Goal: Information Seeking & Learning: Learn about a topic

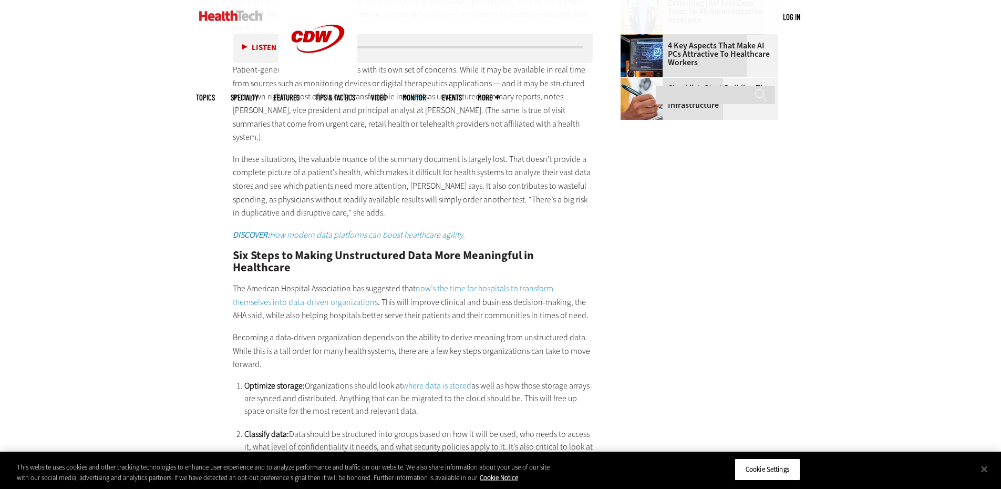
scroll to position [1787, 0]
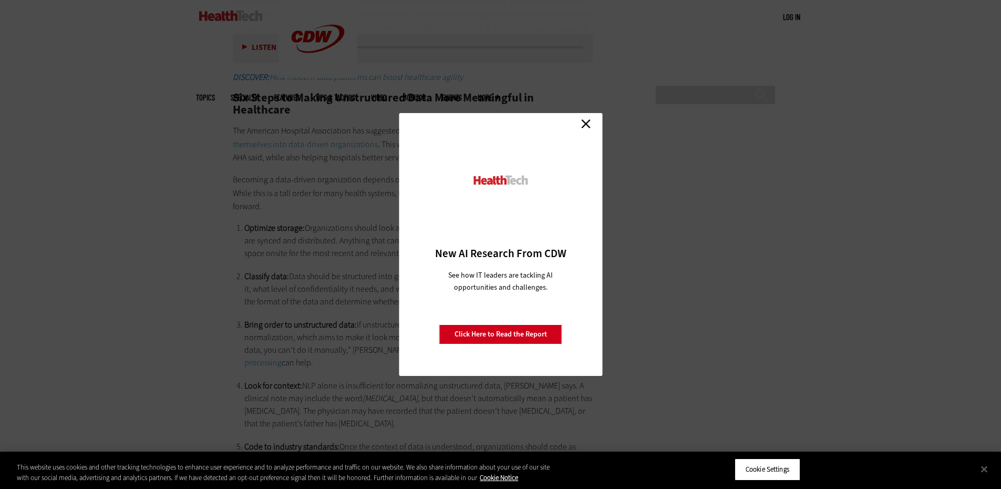
click at [582, 120] on link "Close" at bounding box center [586, 124] width 16 height 16
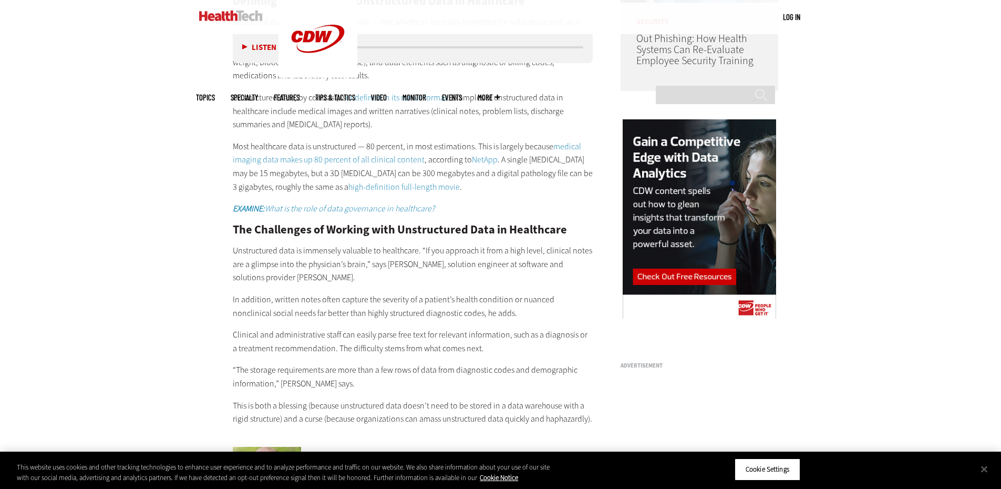
scroll to position [1051, 0]
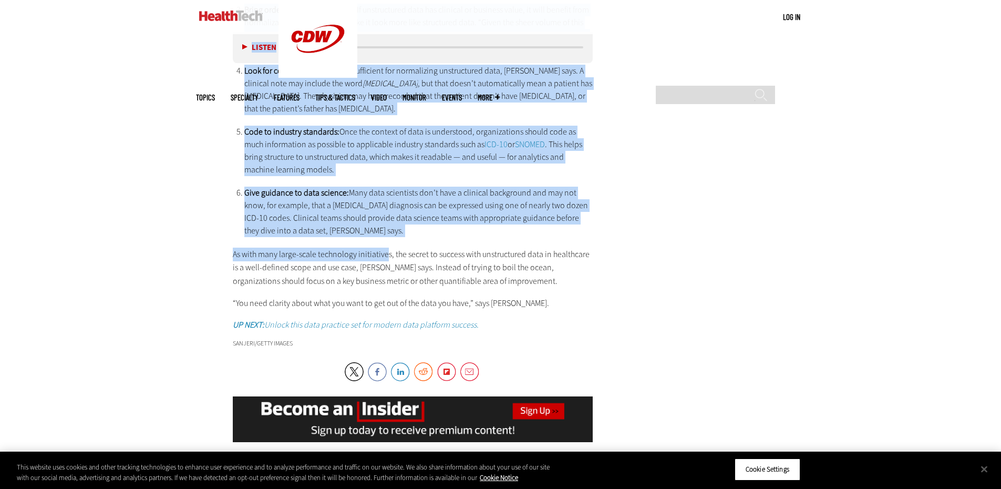
scroll to position [2102, 0]
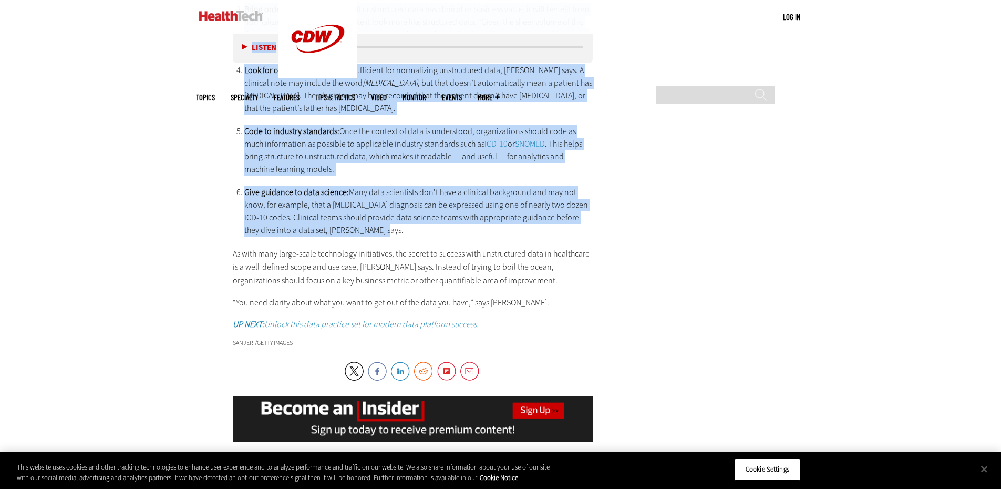
drag, startPoint x: 232, startPoint y: 190, endPoint x: 369, endPoint y: 198, distance: 136.9
copy article "Lor ip Dolorsit Ametconsec adi Elitseddoeiu Temp in u Laboreetdo Magnaaliquae A…"
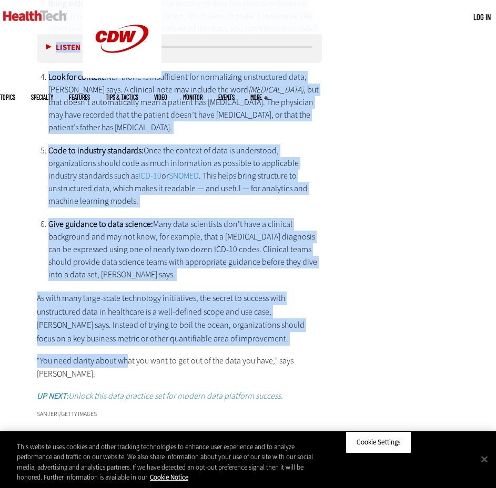
scroll to position [2139, 0]
drag, startPoint x: 40, startPoint y: 107, endPoint x: 217, endPoint y: 314, distance: 271.8
copy article "Lor ip Dolorsit Ametconsec adi Elitseddoeiu Temp in u Laboreetdo Magnaaliquae A…"
drag, startPoint x: 415, startPoint y: 151, endPoint x: 414, endPoint y: 141, distance: 9.5
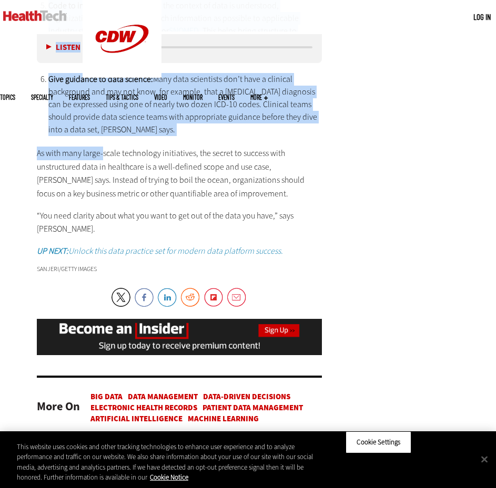
scroll to position [2272, 0]
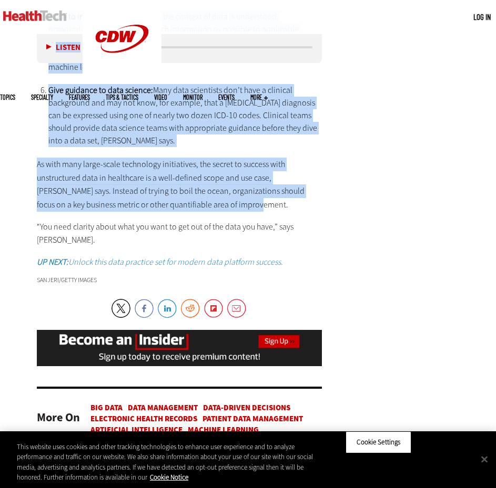
drag, startPoint x: 40, startPoint y: 287, endPoint x: 212, endPoint y: 186, distance: 199.1
copy article "Lor ip Dolorsit Ametconsec adi Elitseddoeiu Temp in u Laboreetdo Magnaaliquae A…"
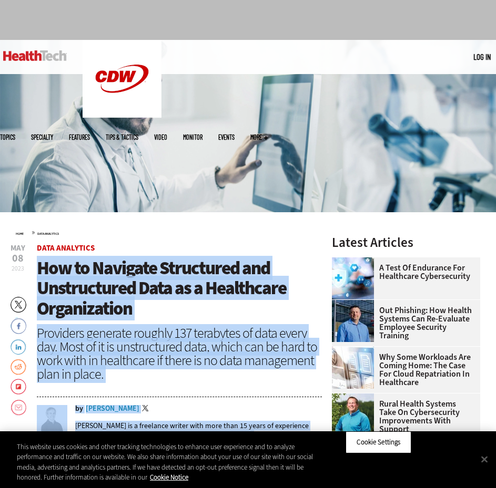
scroll to position [0, 0]
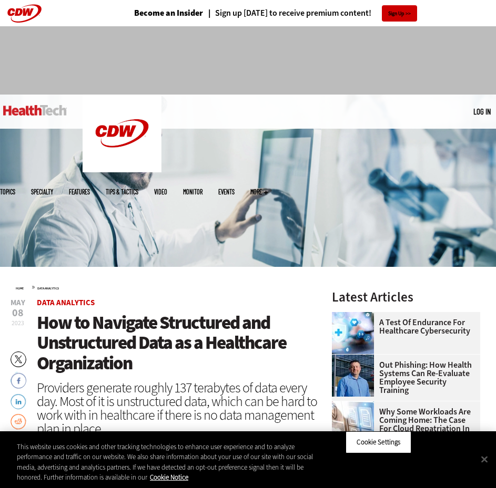
click at [259, 286] on div "Home » Data Analytics" at bounding box center [169, 287] width 306 height 8
click at [232, 325] on span "How to Navigate Structured and Unstructured Data as a Healthcare Organization" at bounding box center [161, 343] width 249 height 65
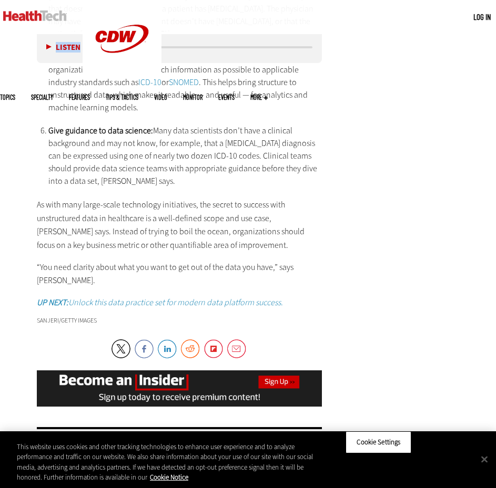
scroll to position [2129, 0]
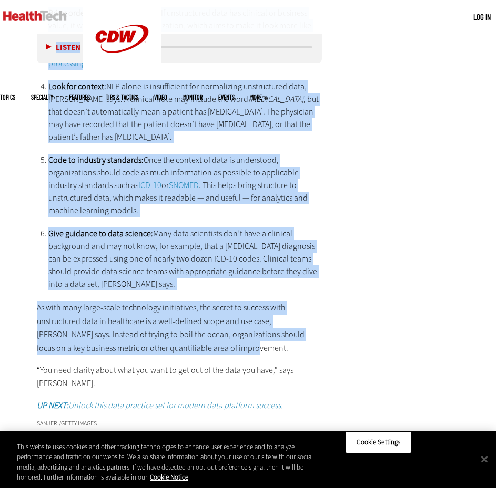
drag, startPoint x: 37, startPoint y: 319, endPoint x: 203, endPoint y: 317, distance: 165.6
copy article "Lor ip Dolorsit Ametconsec adi Elitseddoeiu Temp in u Laboreetdo Magnaaliquae A…"
